Goal: Task Accomplishment & Management: Use online tool/utility

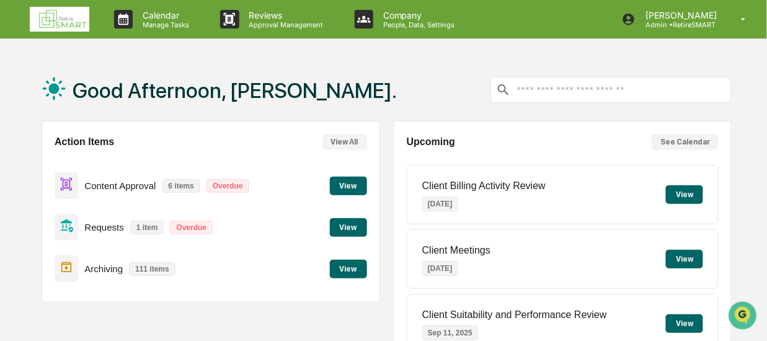
click at [347, 186] on button "View" at bounding box center [348, 186] width 37 height 19
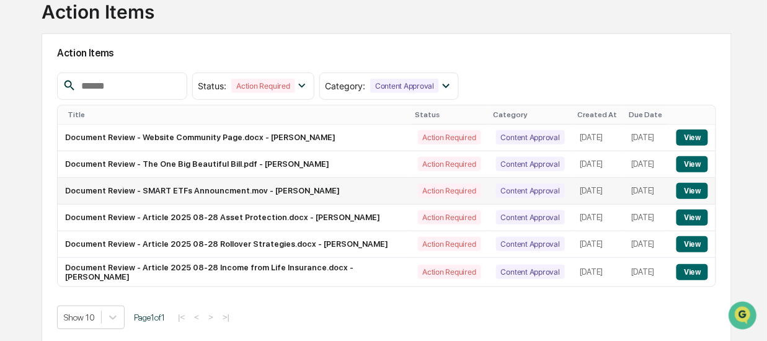
scroll to position [110, 0]
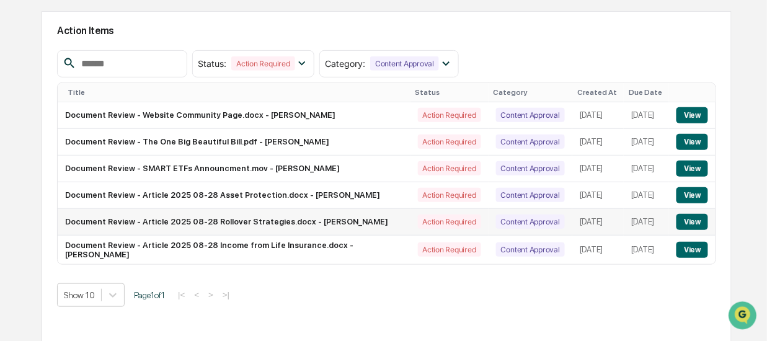
click at [691, 223] on button "View" at bounding box center [693, 222] width 32 height 16
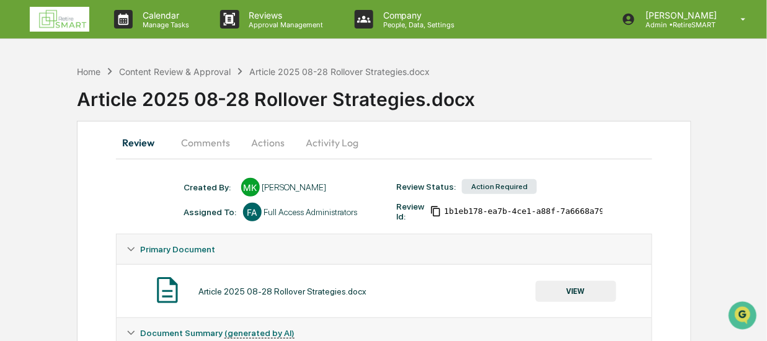
click at [204, 141] on button "Comments" at bounding box center [206, 143] width 69 height 30
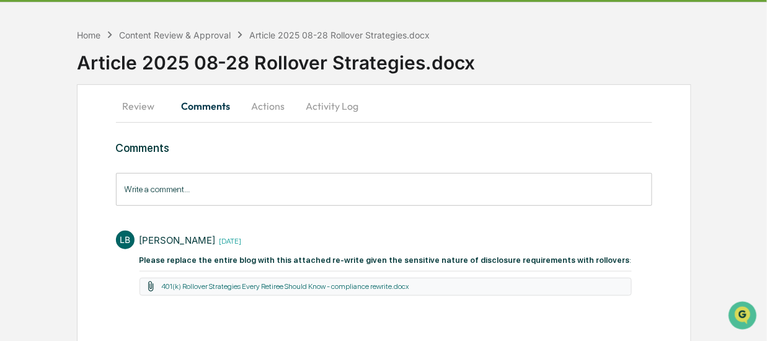
scroll to position [41, 0]
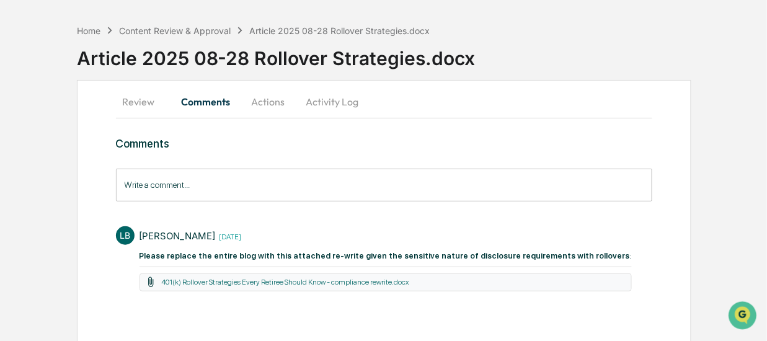
click at [261, 103] on button "Actions" at bounding box center [269, 102] width 56 height 30
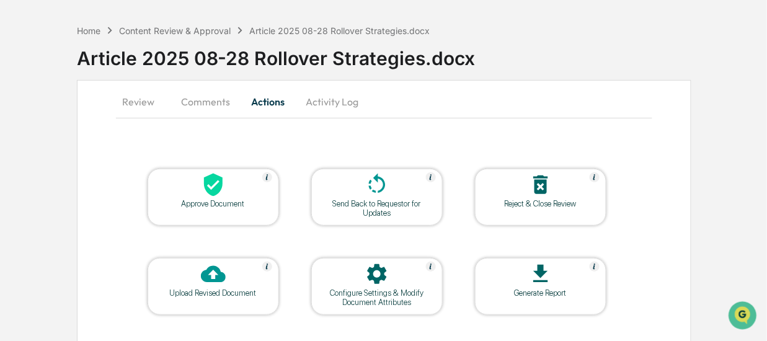
click at [125, 99] on button "Review" at bounding box center [144, 102] width 56 height 30
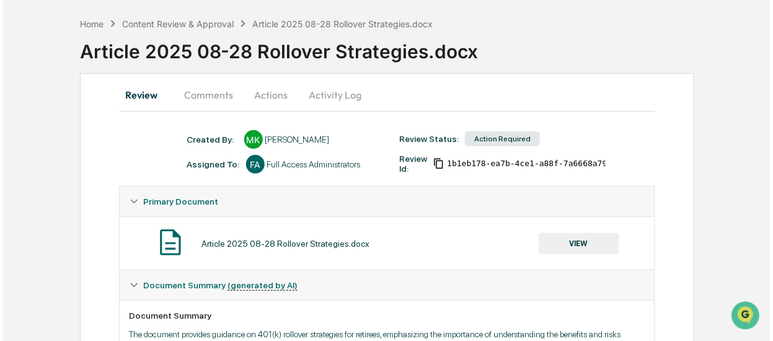
scroll to position [12, 0]
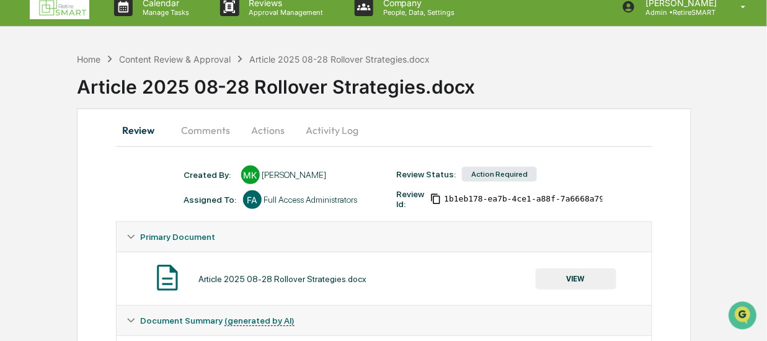
click at [272, 128] on button "Actions" at bounding box center [269, 130] width 56 height 30
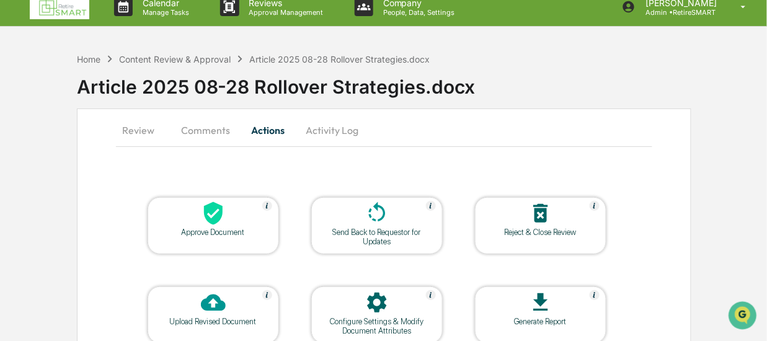
click at [232, 215] on div at bounding box center [213, 214] width 124 height 27
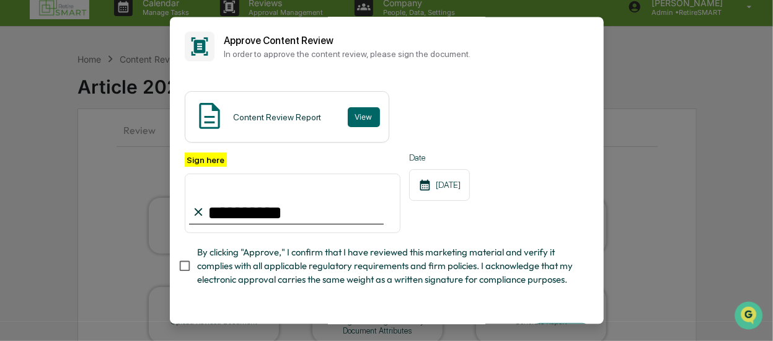
type input "**********"
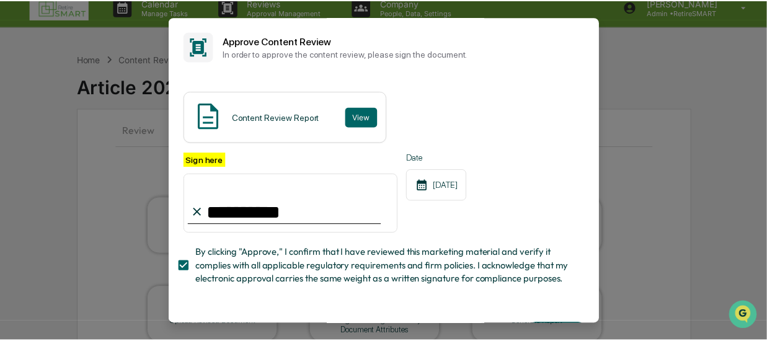
scroll to position [56, 0]
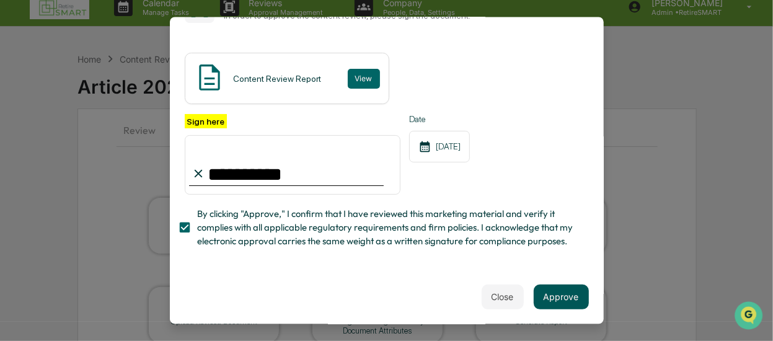
click at [560, 293] on button "Approve" at bounding box center [561, 296] width 55 height 25
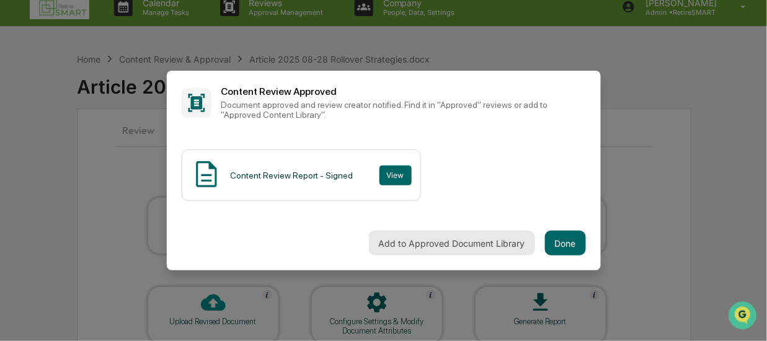
click at [486, 243] on button "Add to Approved Document Library" at bounding box center [452, 243] width 166 height 25
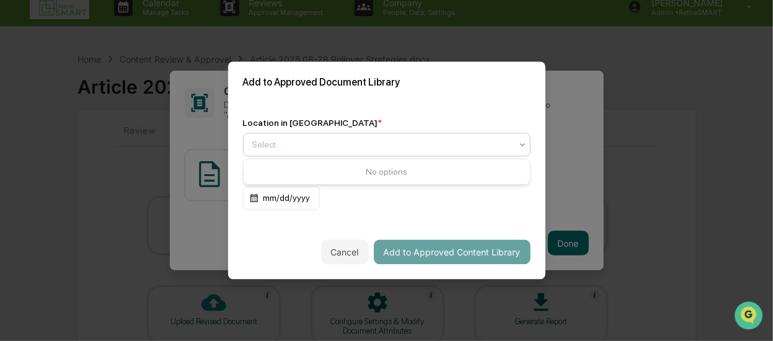
click at [402, 140] on div at bounding box center [381, 145] width 259 height 12
click at [410, 205] on div "mm/dd/yyyy" at bounding box center [387, 199] width 288 height 24
click at [293, 203] on div "mm/dd/yyyy" at bounding box center [281, 199] width 77 height 24
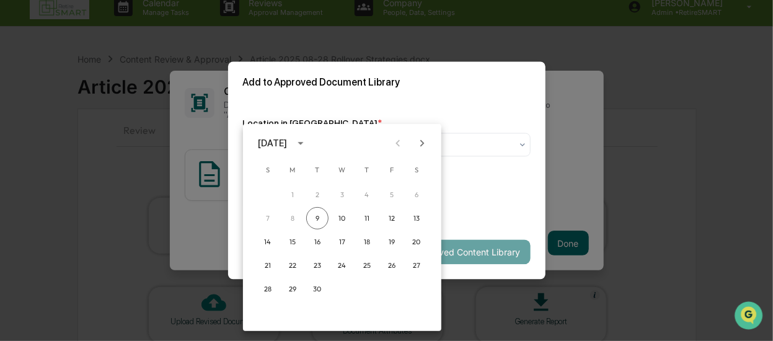
click at [287, 146] on div "[DATE]" at bounding box center [272, 143] width 29 height 14
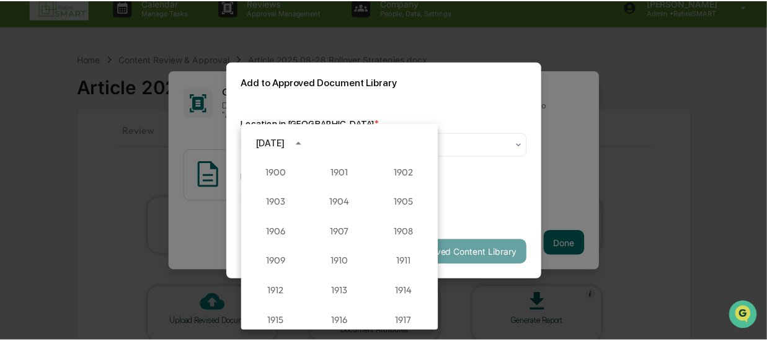
scroll to position [1148, 0]
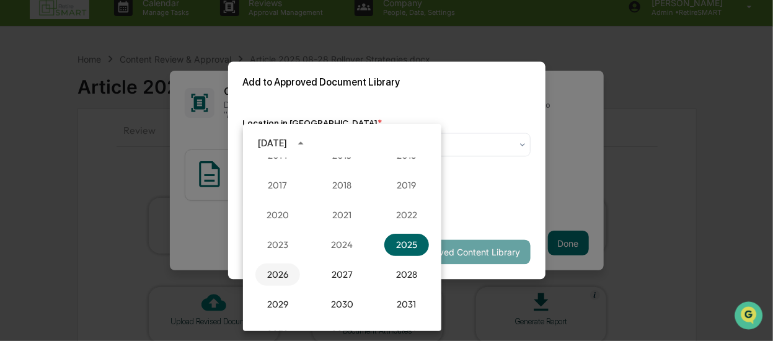
click at [281, 273] on button "2026" at bounding box center [278, 275] width 45 height 22
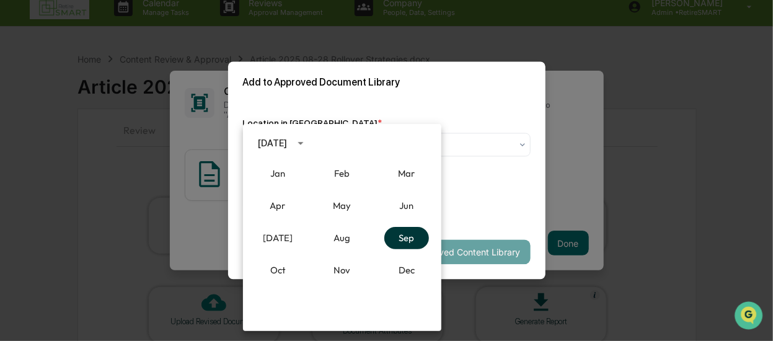
click at [409, 241] on button "Sep" at bounding box center [407, 238] width 45 height 22
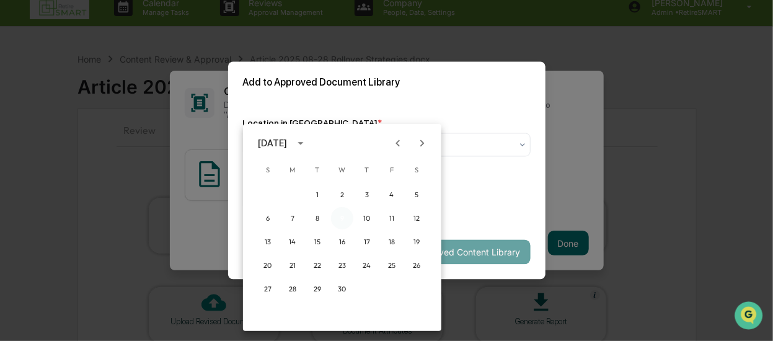
click at [344, 221] on button "9" at bounding box center [342, 218] width 22 height 22
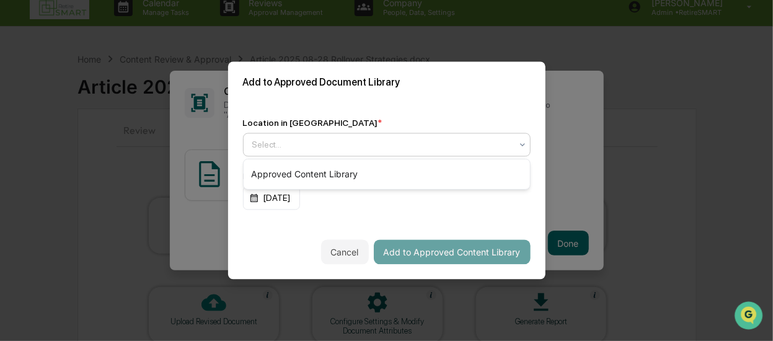
click at [399, 143] on div at bounding box center [381, 145] width 259 height 12
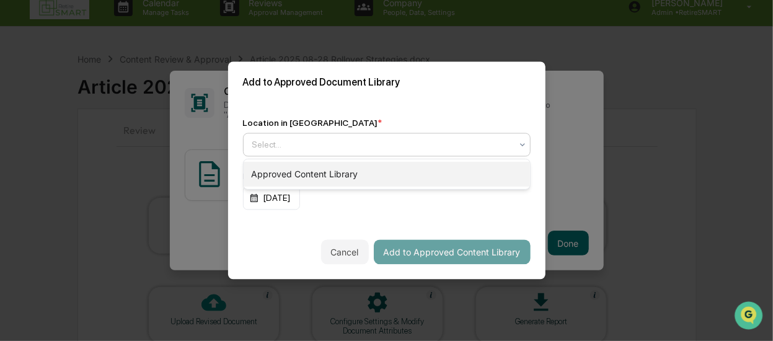
click at [375, 174] on div "Approved Content Library" at bounding box center [387, 174] width 287 height 25
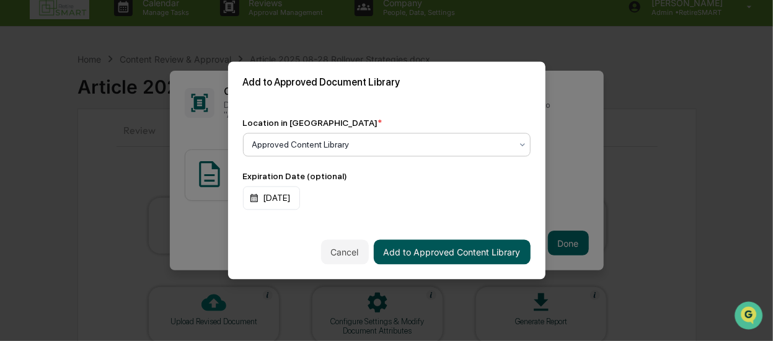
click at [458, 248] on button "Add to Approved Content Library" at bounding box center [452, 252] width 157 height 25
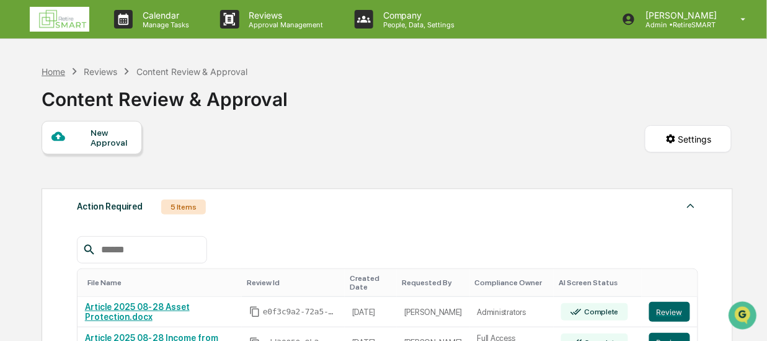
click at [61, 70] on div "Home" at bounding box center [54, 71] width 24 height 11
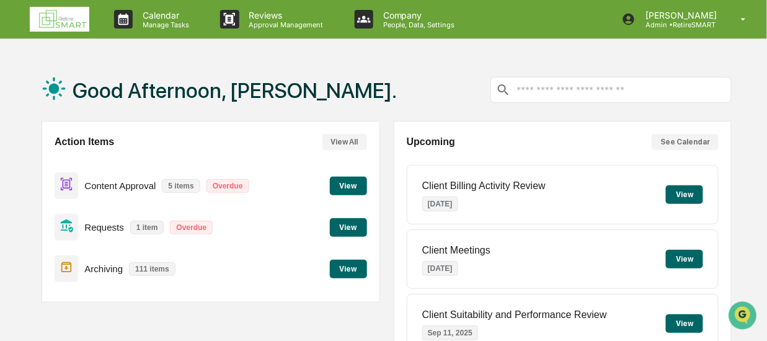
click at [347, 181] on button "View" at bounding box center [348, 186] width 37 height 19
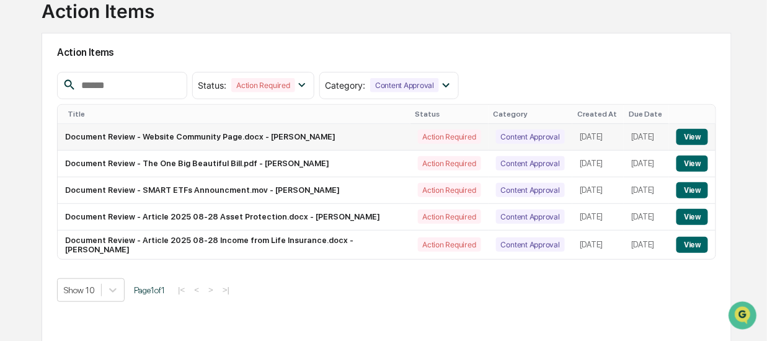
scroll to position [110, 0]
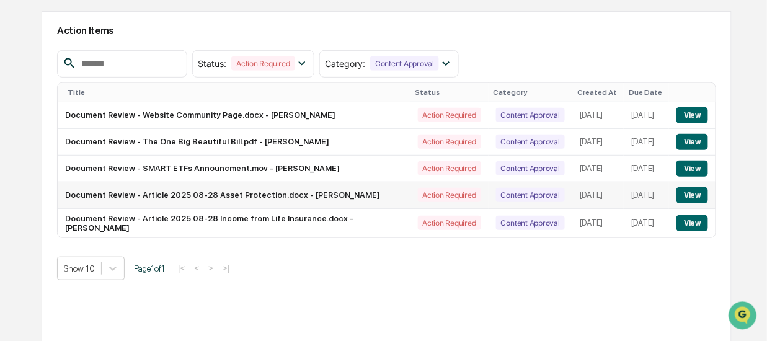
click at [687, 195] on button "View" at bounding box center [693, 195] width 32 height 16
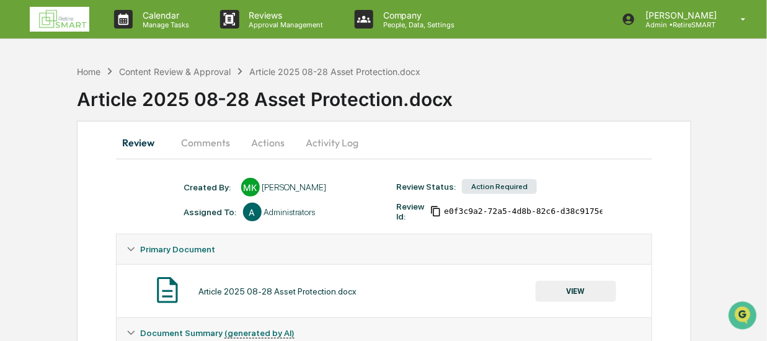
click at [194, 140] on button "Comments" at bounding box center [206, 143] width 69 height 30
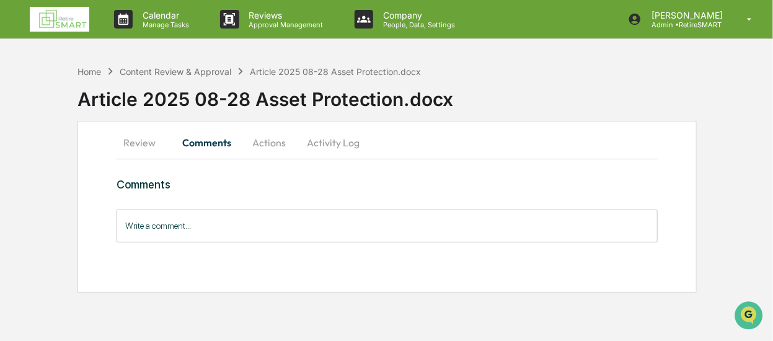
click at [141, 141] on button "Review" at bounding box center [145, 143] width 56 height 30
